Goal: Information Seeking & Learning: Find specific page/section

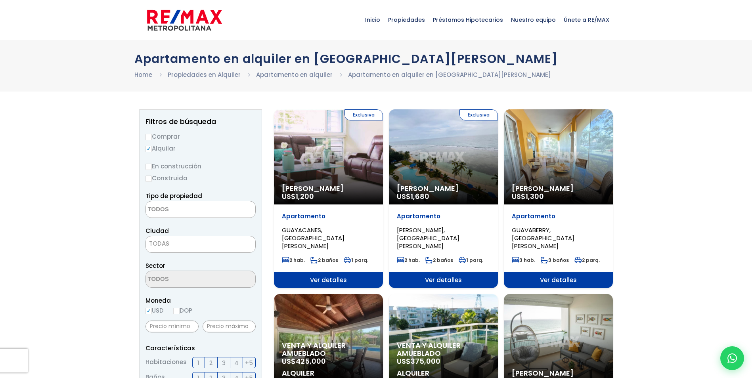
select select
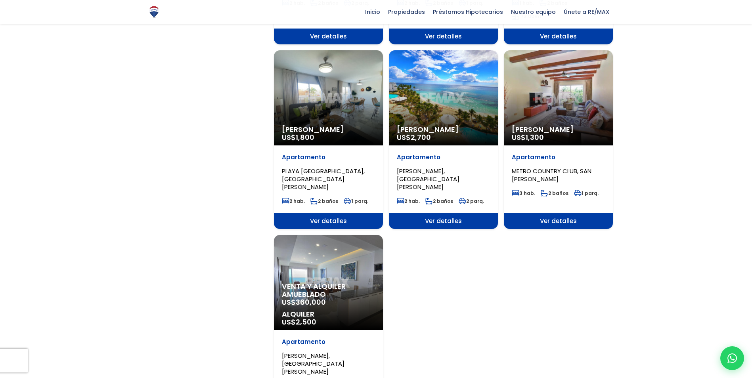
scroll to position [832, 0]
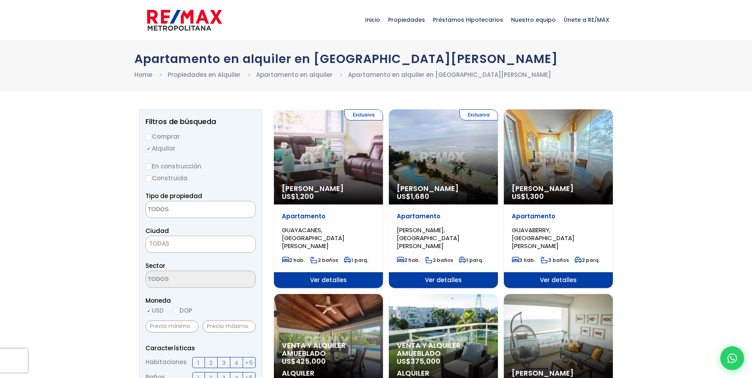
select select
